Goal: Task Accomplishment & Management: Manage account settings

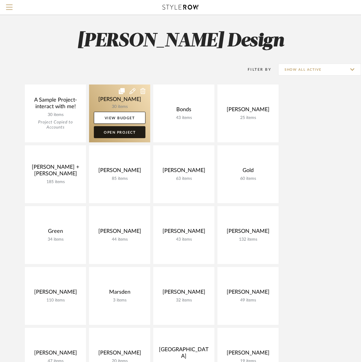
click at [127, 134] on link "Open Project" at bounding box center [120, 132] width 52 height 12
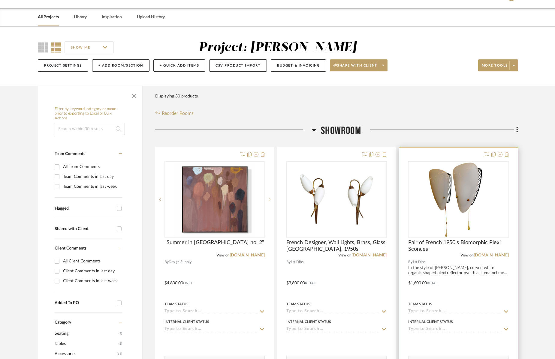
scroll to position [8, 0]
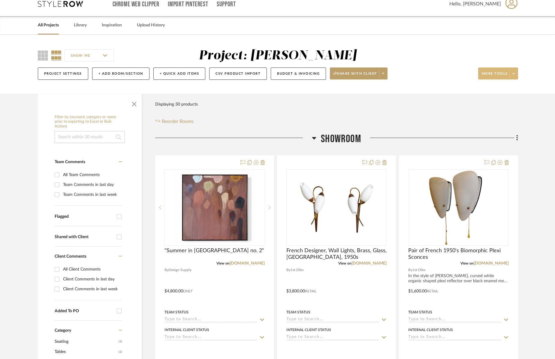
click at [365, 72] on icon at bounding box center [513, 73] width 2 height 3
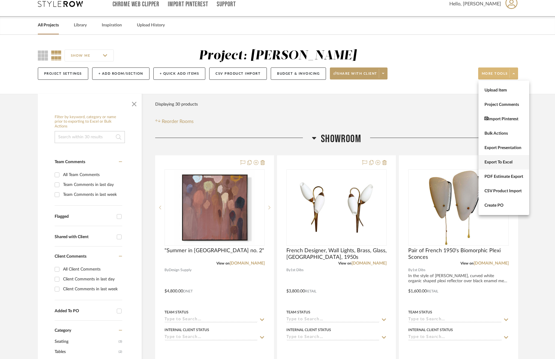
scroll to position [9, 0]
click at [365, 177] on span "PDF Estimate Export" at bounding box center [503, 176] width 39 height 5
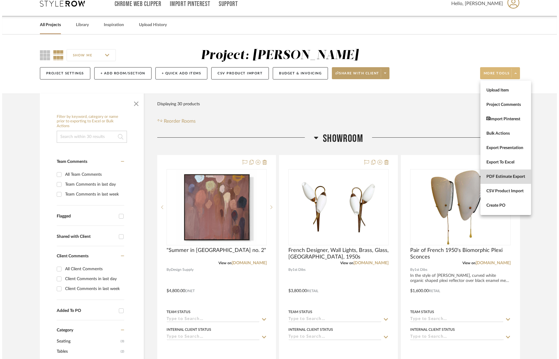
scroll to position [0, 0]
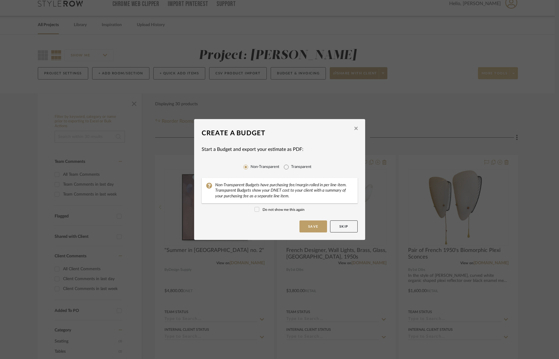
click at [354, 127] on icon "button" at bounding box center [355, 128] width 3 height 5
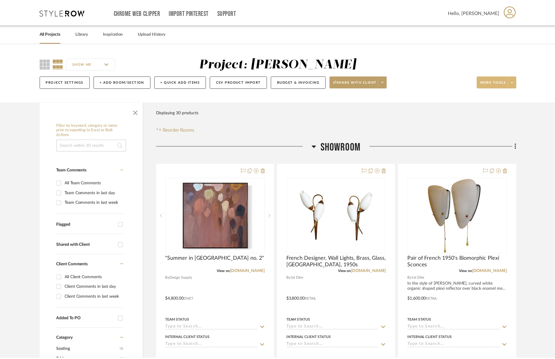
scroll to position [9, 0]
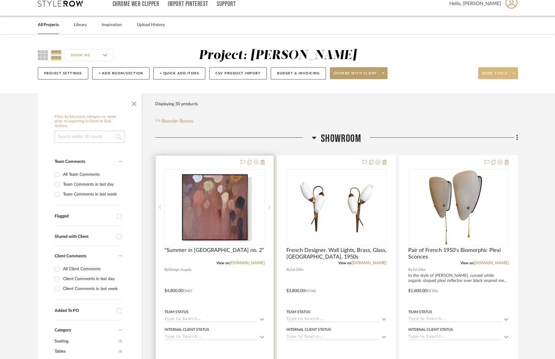
click at [226, 290] on div at bounding box center [214, 286] width 118 height 262
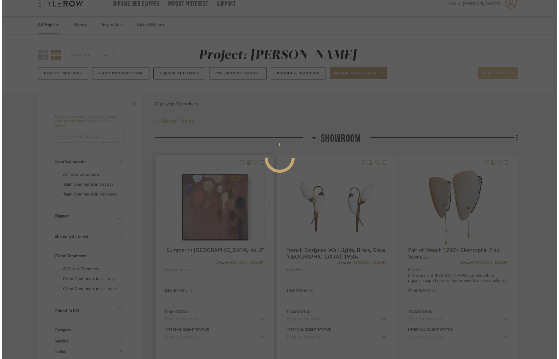
scroll to position [0, 0]
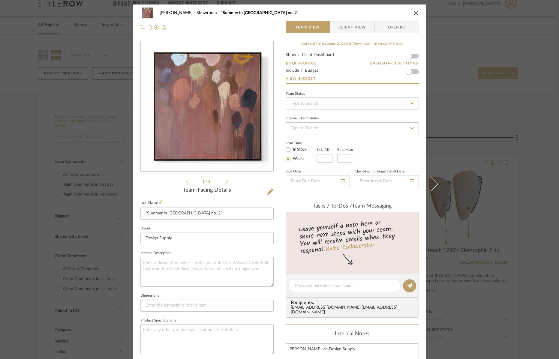
click at [365, 70] on form "Show in Client Dashboard Bulk Manage Dashboard Settings Include in Budget View …" at bounding box center [352, 68] width 133 height 31
click at [365, 72] on form "Show in Client Dashboard Bulk Manage Dashboard Settings Include in Budget View …" at bounding box center [352, 68] width 133 height 31
click at [365, 73] on span "button" at bounding box center [408, 71] width 13 height 13
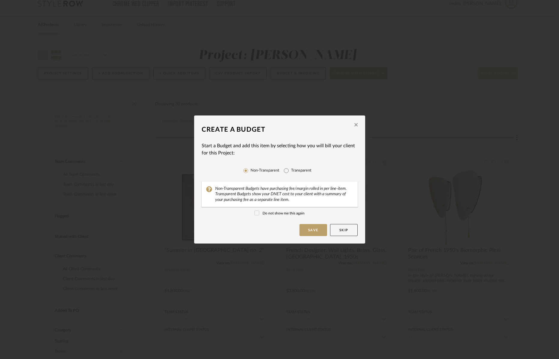
click at [273, 214] on label "Do not show me this again" at bounding box center [279, 213] width 50 height 5
click at [255, 213] on icon at bounding box center [257, 212] width 4 height 3
click at [312, 228] on button "Save" at bounding box center [313, 230] width 28 height 12
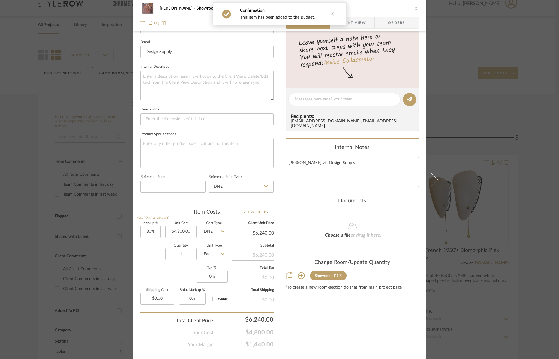
scroll to position [198, 0]
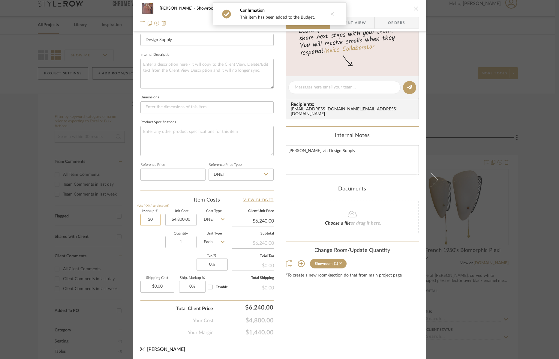
click at [146, 219] on input "30" at bounding box center [150, 220] width 20 height 12
type input "0%"
click at [152, 233] on div "Quantity 1 Unit Type Each" at bounding box center [183, 242] width 86 height 21
type input "$4,800.00"
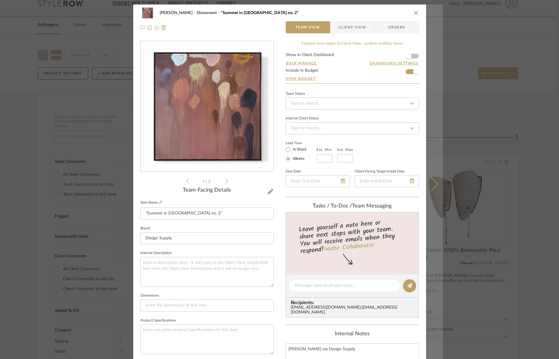
click at [365, 182] on icon at bounding box center [430, 184] width 14 height 14
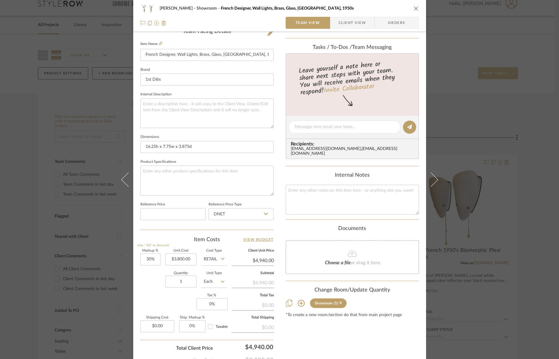
scroll to position [168, 0]
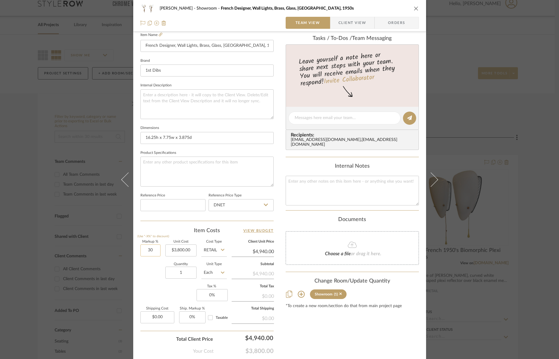
click at [146, 250] on input "30" at bounding box center [150, 250] width 20 height 12
type input "0%"
click at [152, 268] on div "Quantity 1 Unit Type Each" at bounding box center [183, 273] width 86 height 21
type input "$3,800.00"
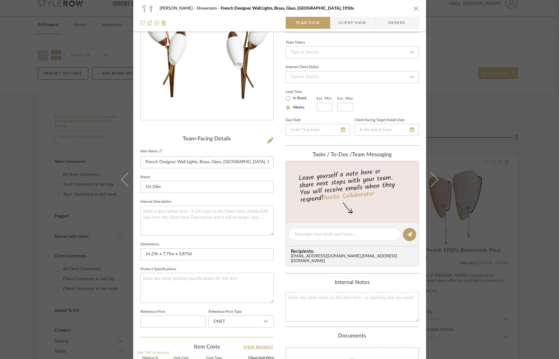
scroll to position [0, 0]
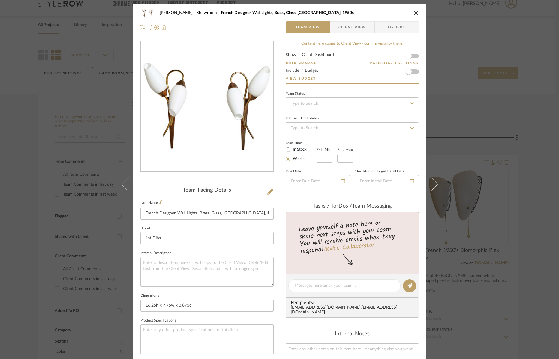
click at [365, 72] on form "Show in Client Dashboard Bulk Manage Dashboard Settings Include in Budget View …" at bounding box center [352, 68] width 133 height 31
click at [365, 72] on span "button" at bounding box center [408, 71] width 13 height 13
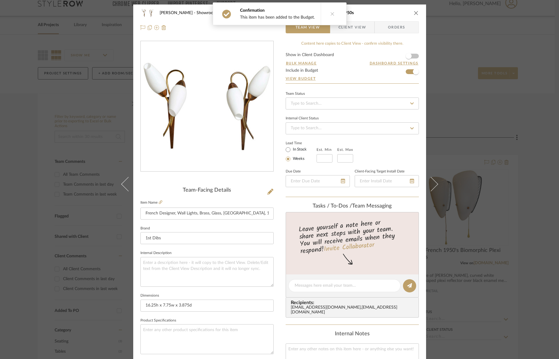
click at [332, 16] on button at bounding box center [332, 14] width 23 height 22
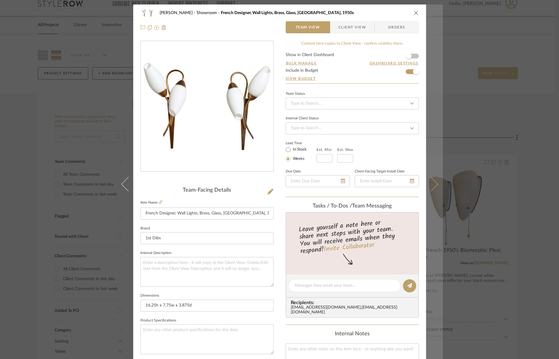
click at [365, 183] on icon at bounding box center [430, 184] width 14 height 14
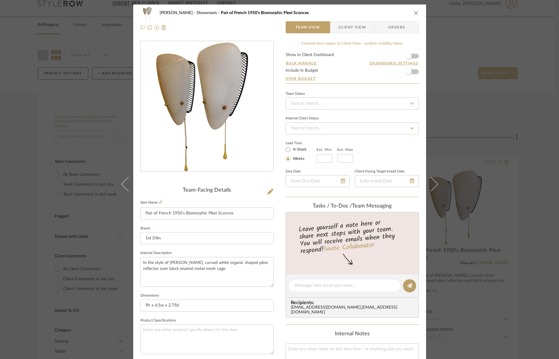
click at [365, 12] on icon "close" at bounding box center [416, 12] width 5 height 5
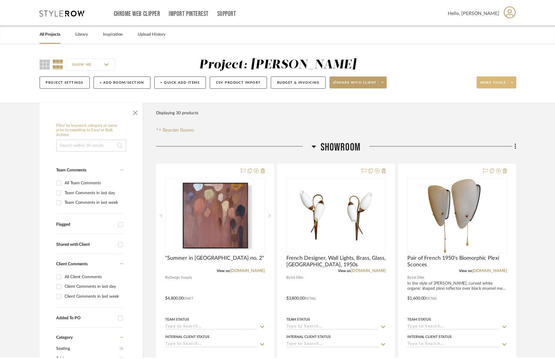
scroll to position [9, 0]
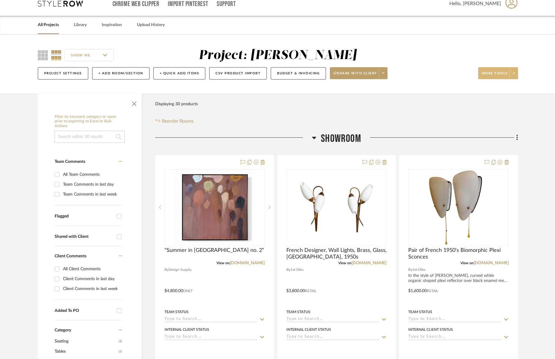
click at [365, 72] on icon at bounding box center [513, 73] width 2 height 3
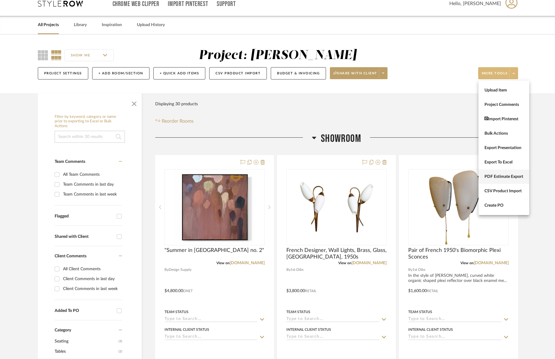
click at [365, 175] on span "PDF Estimate Export" at bounding box center [503, 176] width 39 height 5
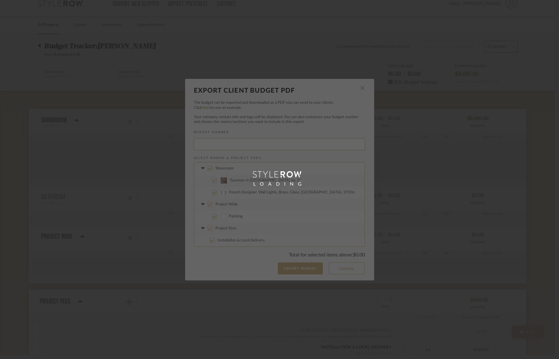
type input "ANNEBA-001"
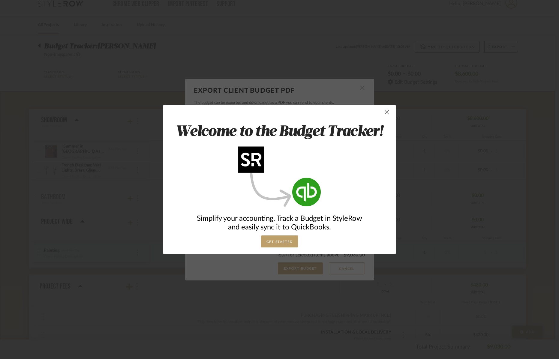
click at [365, 112] on span "button" at bounding box center [387, 112] width 12 height 12
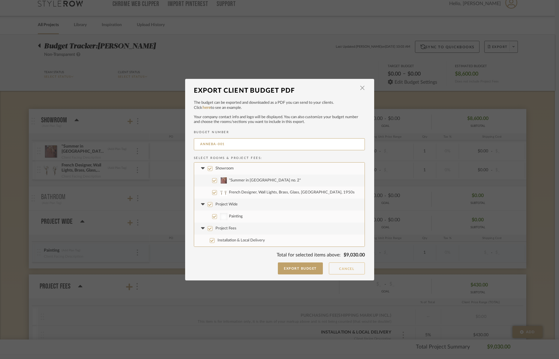
drag, startPoint x: 345, startPoint y: 265, endPoint x: 348, endPoint y: 263, distance: 3.9
click at [345, 265] on button "Cancel" at bounding box center [347, 268] width 36 height 12
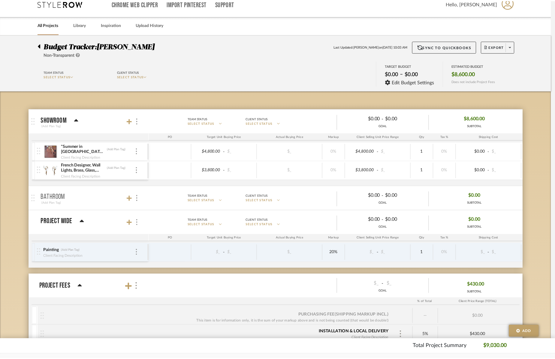
scroll to position [9, 0]
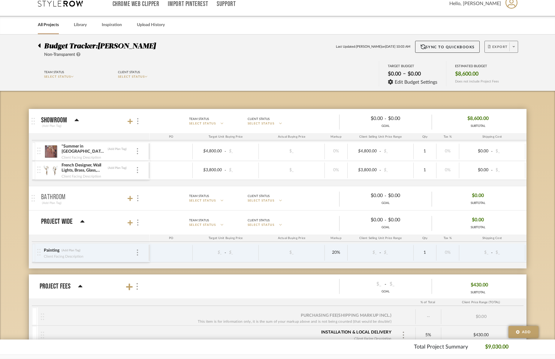
click at [365, 48] on icon at bounding box center [513, 46] width 2 height 3
click at [266, 42] on div at bounding box center [277, 179] width 555 height 359
click at [40, 45] on div at bounding box center [41, 44] width 6 height 7
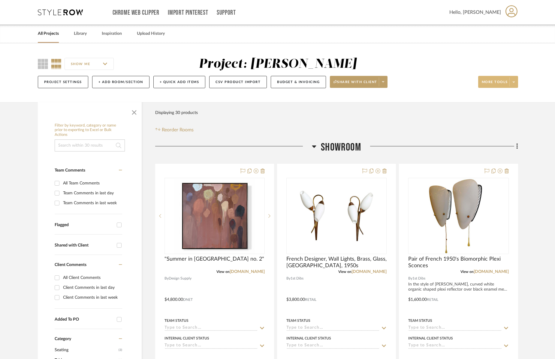
click at [365, 84] on span "More tools" at bounding box center [494, 84] width 26 height 9
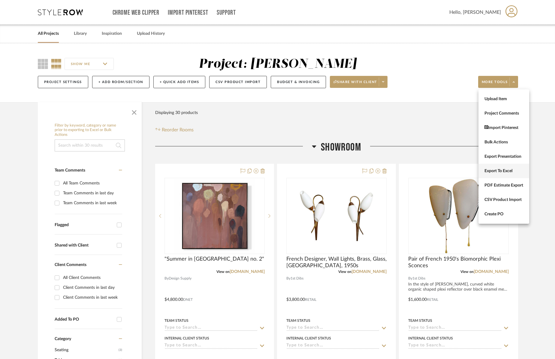
click at [365, 169] on span "Export To Excel" at bounding box center [503, 171] width 39 height 5
